Goal: Task Accomplishment & Management: Use online tool/utility

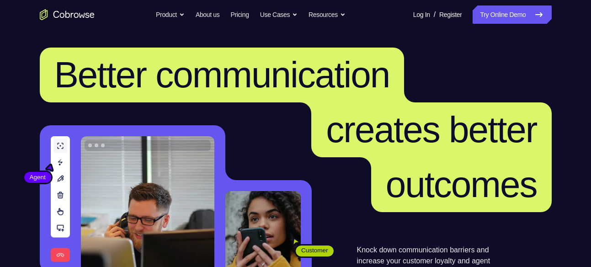
click at [491, 4] on nav "Go back Powerful, Flexible and Trustworthy. Avoid all extra friction for both A…" at bounding box center [295, 14] width 591 height 29
drag, startPoint x: 491, startPoint y: 4, endPoint x: 485, endPoint y: 19, distance: 16.6
click at [485, 19] on nav "Go back Powerful, Flexible and Trustworthy. Avoid all extra friction for both A…" at bounding box center [295, 14] width 591 height 29
click at [485, 19] on link "Try Online Demo" at bounding box center [511, 14] width 79 height 18
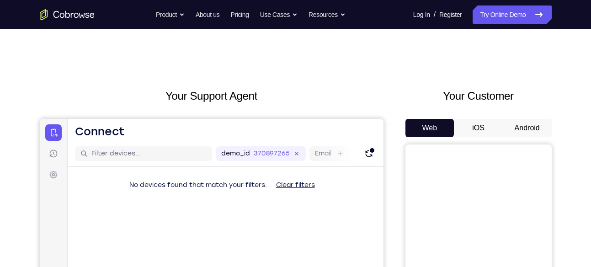
click at [509, 125] on button "Android" at bounding box center [526, 128] width 49 height 18
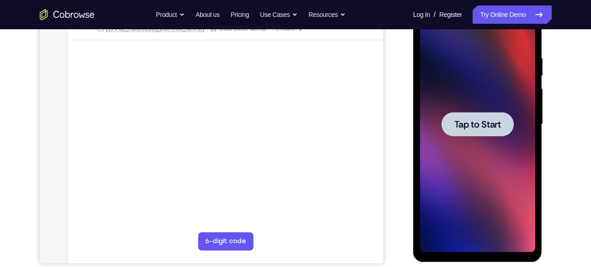
click at [466, 134] on div at bounding box center [477, 124] width 72 height 24
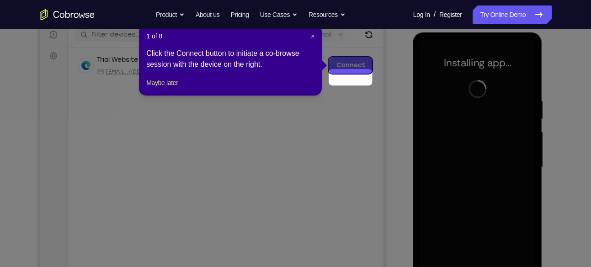
scroll to position [104, 0]
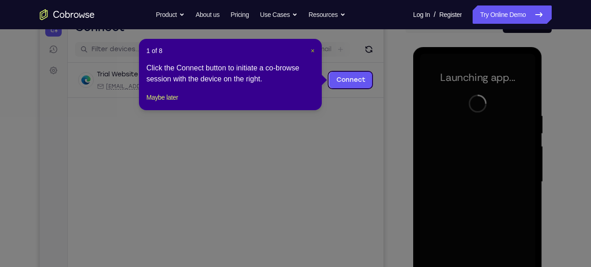
click at [312, 53] on span "×" at bounding box center [313, 50] width 4 height 7
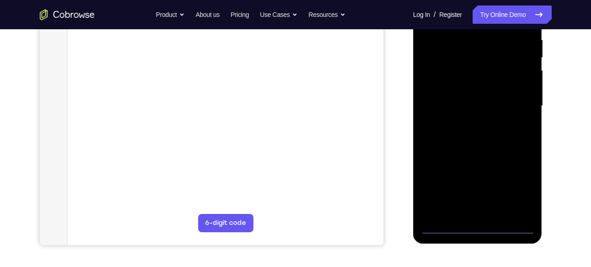
scroll to position [180, 0]
click at [477, 225] on div at bounding box center [477, 106] width 115 height 256
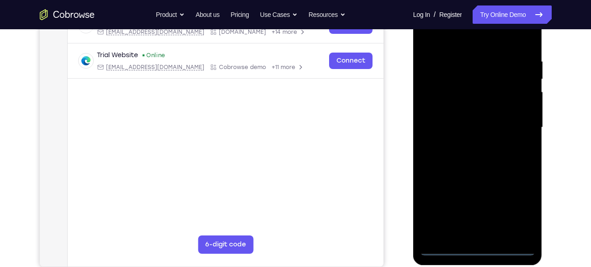
scroll to position [157, 0]
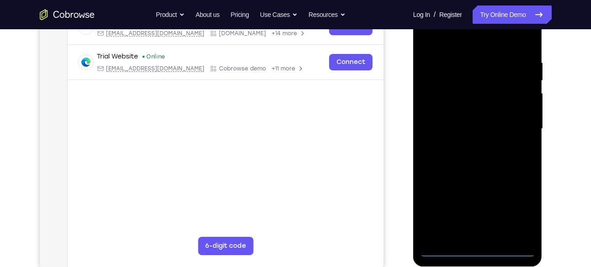
click at [523, 216] on div at bounding box center [477, 129] width 115 height 256
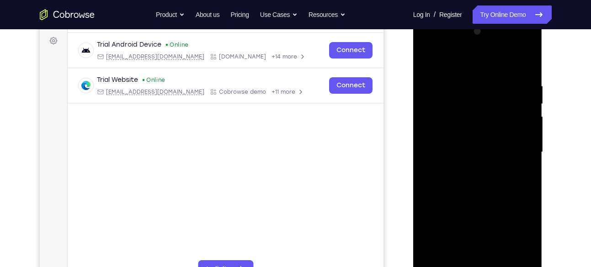
scroll to position [133, 0]
click at [434, 44] on div at bounding box center [477, 153] width 115 height 256
click at [520, 89] on div at bounding box center [477, 153] width 115 height 256
click at [515, 93] on div at bounding box center [477, 153] width 115 height 256
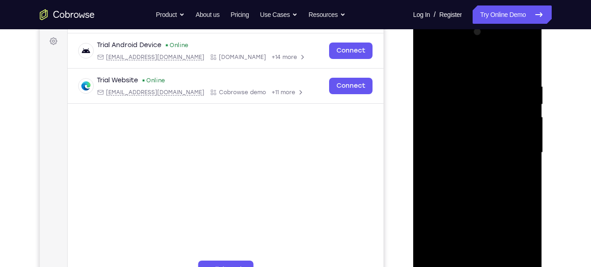
click at [517, 151] on div at bounding box center [477, 153] width 115 height 256
click at [468, 169] on div at bounding box center [477, 153] width 115 height 256
click at [462, 149] on div at bounding box center [477, 153] width 115 height 256
click at [445, 130] on div at bounding box center [477, 153] width 115 height 256
click at [449, 152] on div at bounding box center [477, 153] width 115 height 256
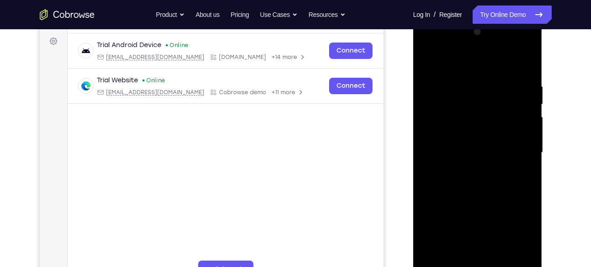
click at [482, 182] on div at bounding box center [477, 153] width 115 height 256
click at [481, 182] on div at bounding box center [477, 153] width 115 height 256
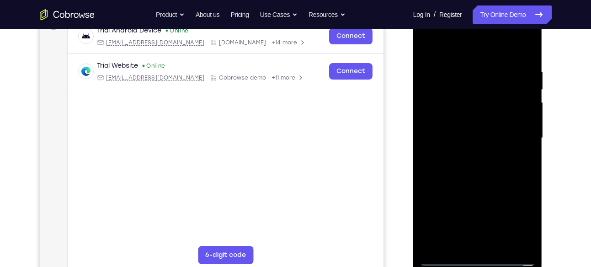
scroll to position [148, 0]
click at [467, 163] on div at bounding box center [477, 138] width 115 height 256
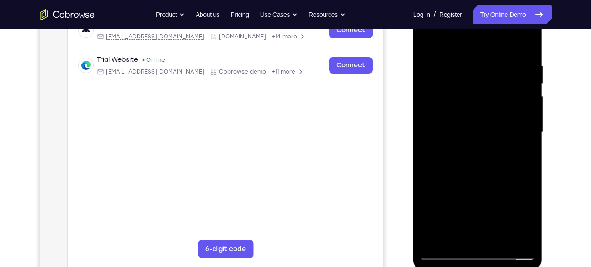
scroll to position [153, 0]
click at [490, 117] on div at bounding box center [477, 133] width 115 height 256
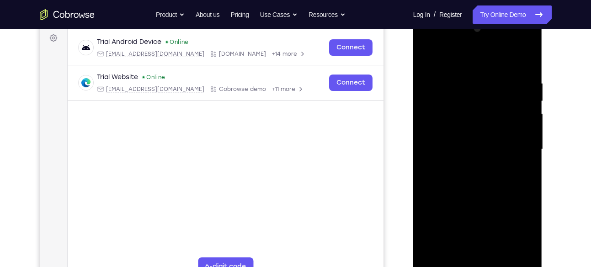
scroll to position [136, 0]
click at [429, 60] on div at bounding box center [477, 150] width 115 height 256
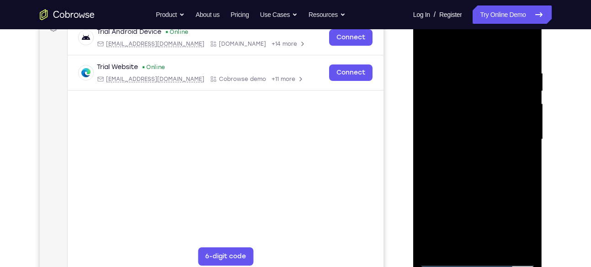
scroll to position [141, 0]
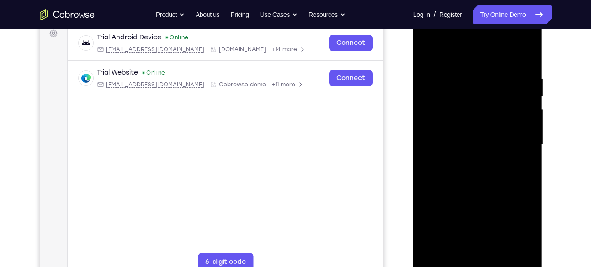
click at [428, 54] on div at bounding box center [477, 145] width 115 height 256
click at [430, 250] on div at bounding box center [477, 145] width 115 height 256
